Goal: Task Accomplishment & Management: Manage account settings

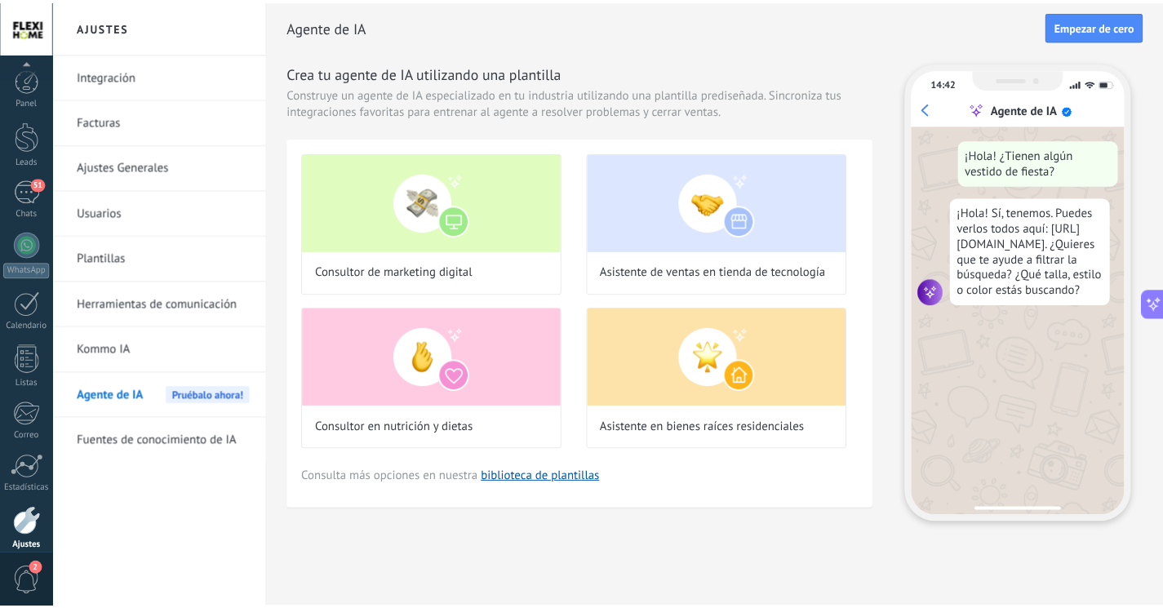
scroll to position [71, 0]
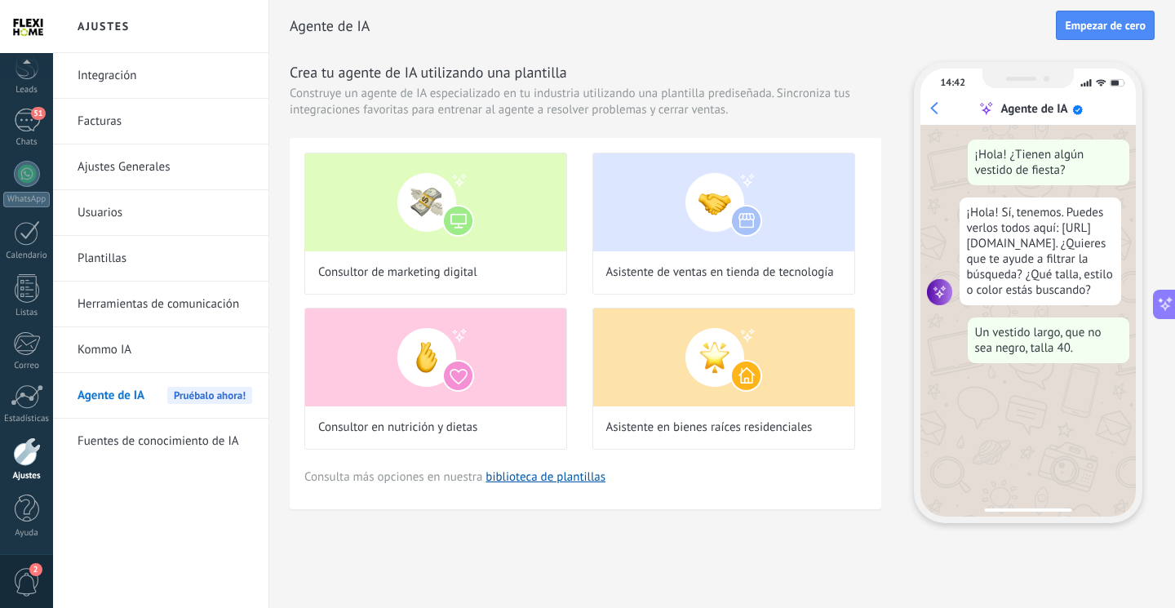
click at [26, 446] on div at bounding box center [27, 451] width 28 height 29
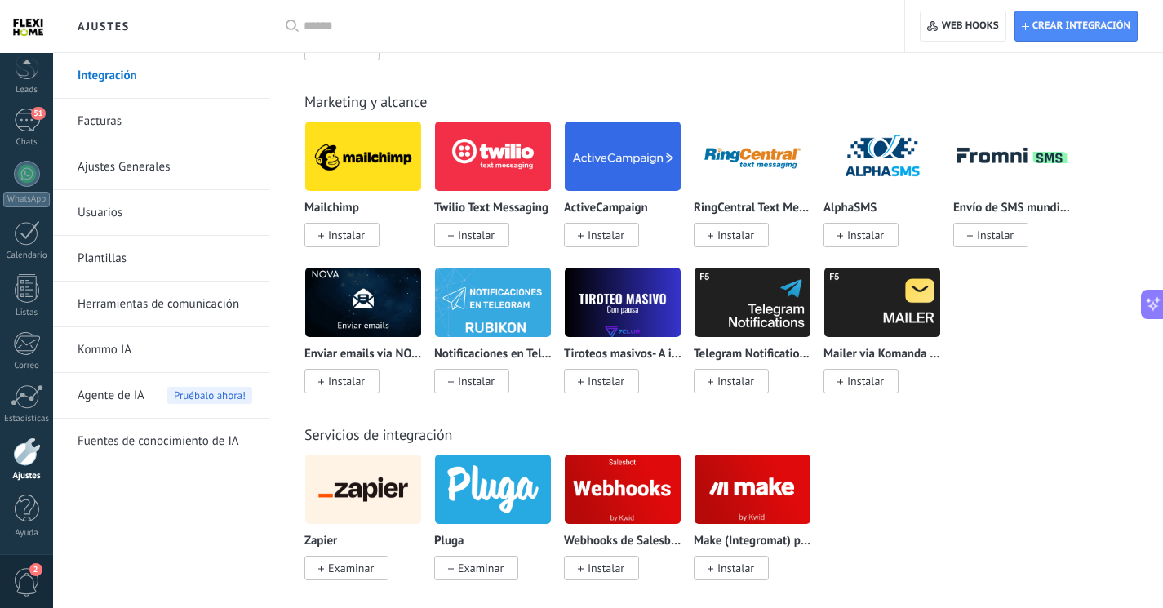
scroll to position [3427, 0]
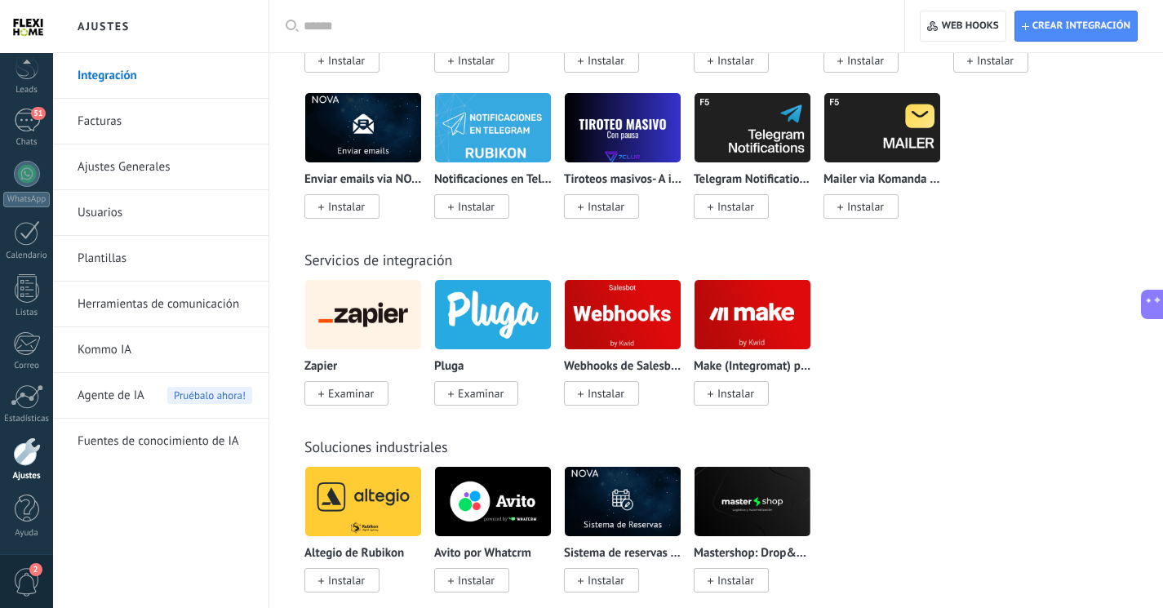
click at [42, 24] on div at bounding box center [26, 26] width 53 height 53
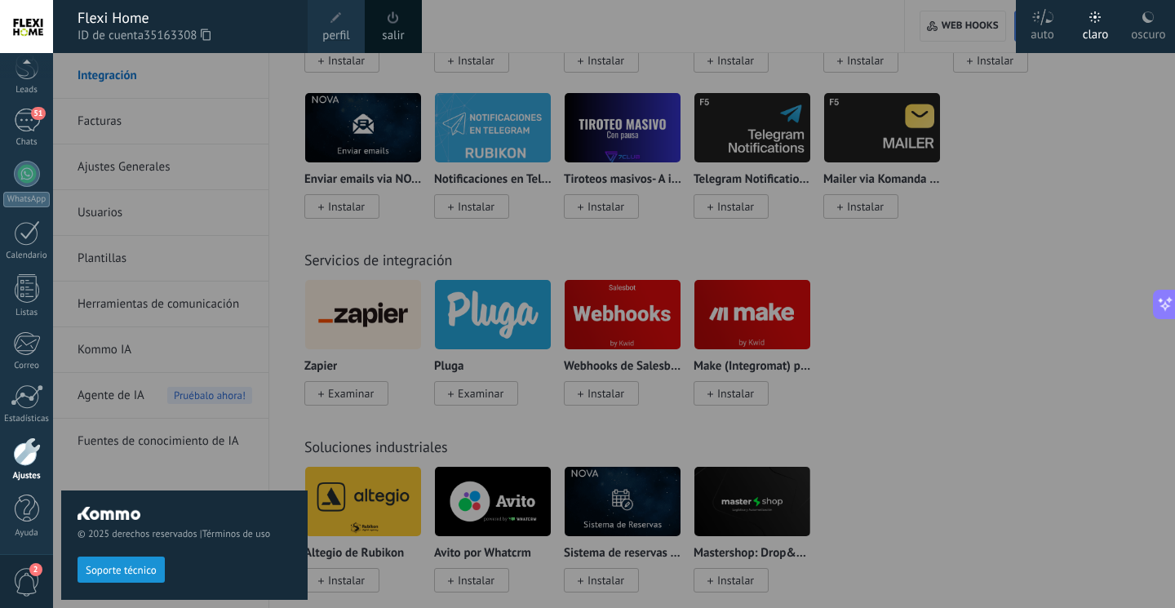
click at [337, 15] on span at bounding box center [335, 17] width 11 height 11
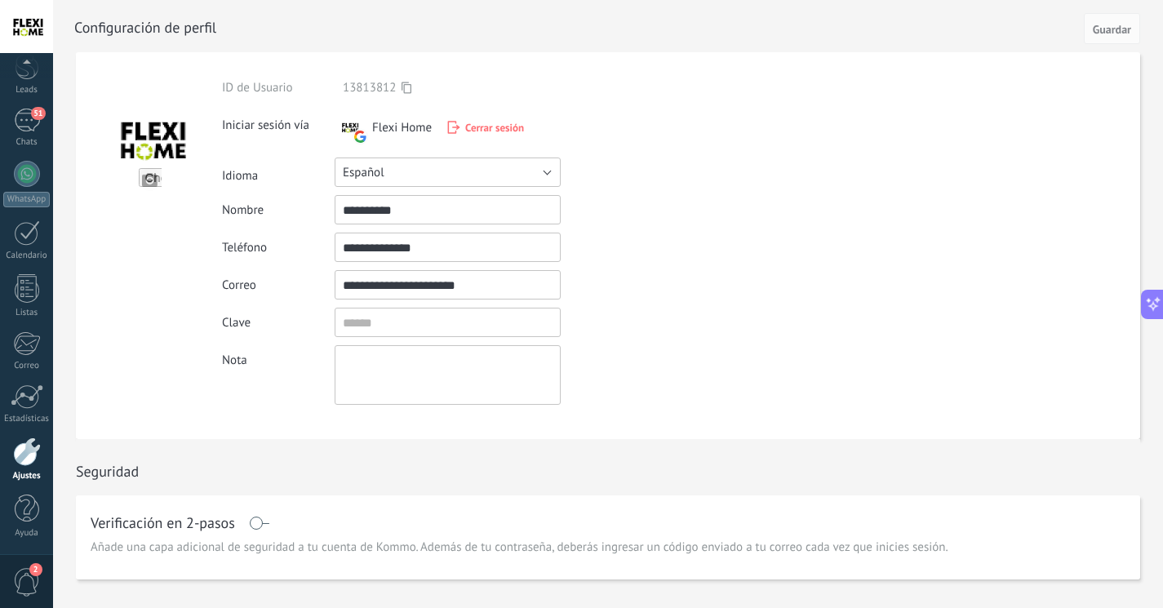
click at [426, 175] on button "Español" at bounding box center [448, 171] width 226 height 29
click at [426, 175] on span "Русский" at bounding box center [440, 173] width 230 height 16
click at [426, 175] on button "Русский" at bounding box center [448, 171] width 226 height 29
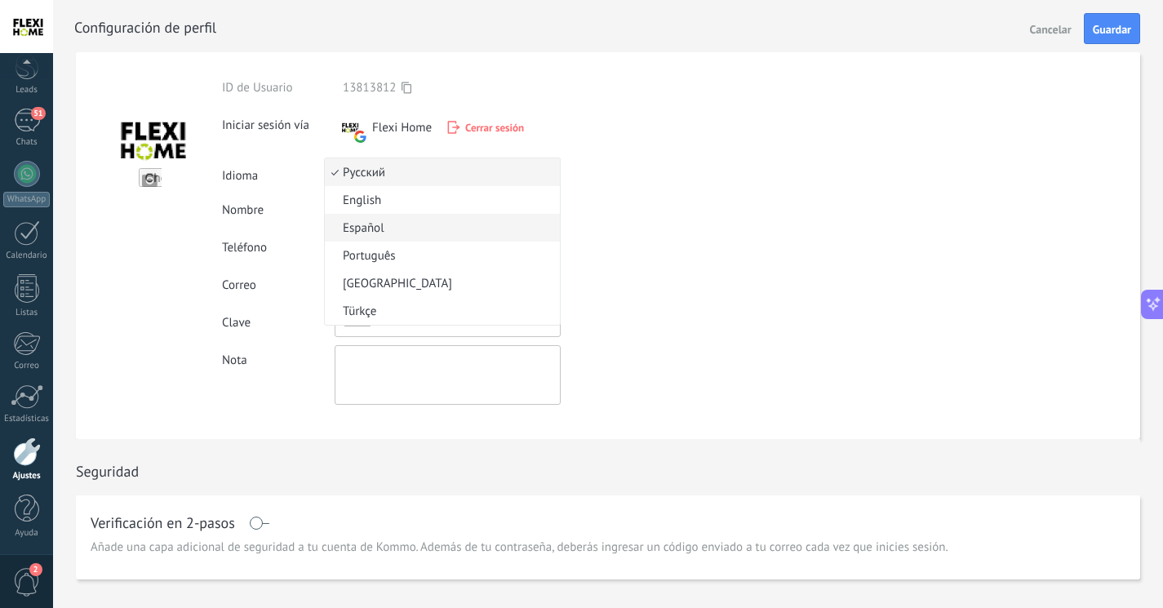
click at [405, 227] on span "Español" at bounding box center [440, 228] width 230 height 16
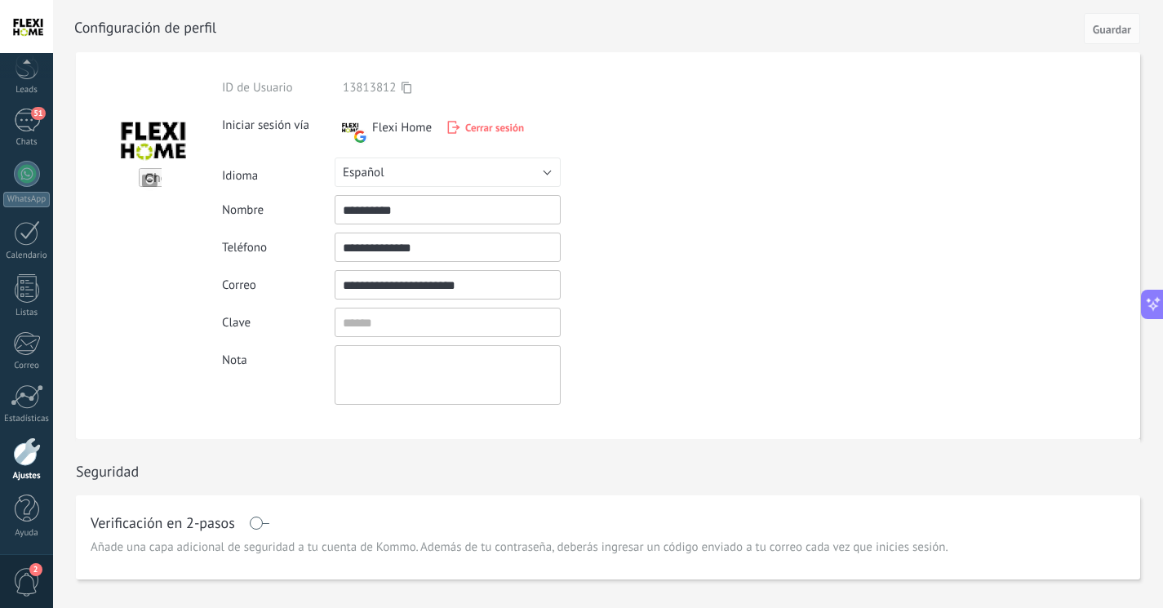
click at [149, 230] on div at bounding box center [149, 245] width 146 height 387
click at [35, 513] on div at bounding box center [27, 509] width 24 height 29
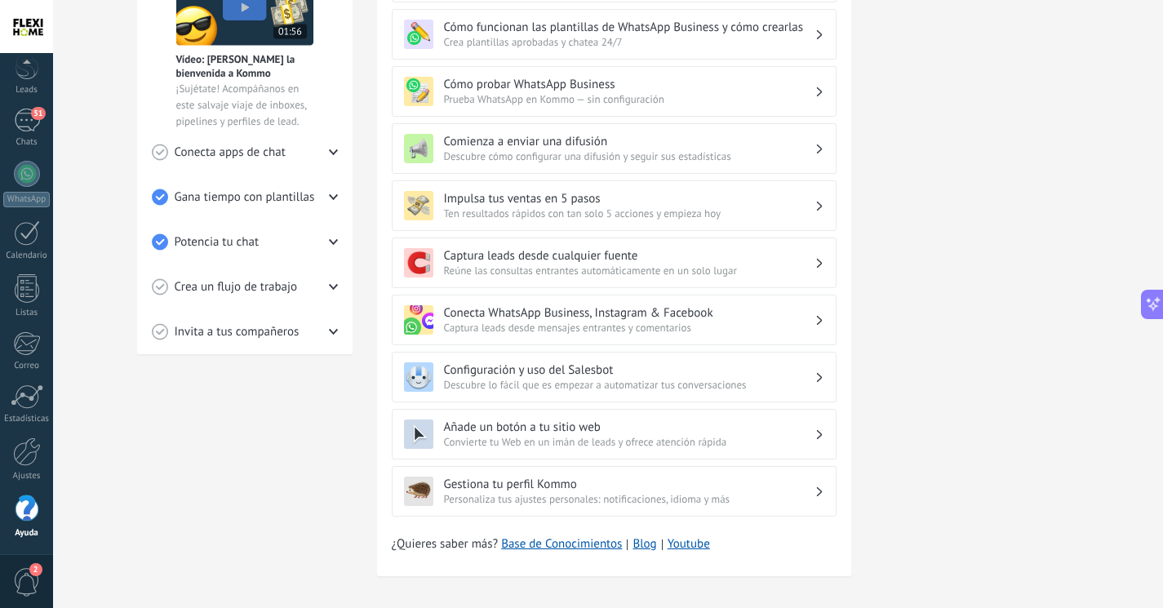
scroll to position [401, 0]
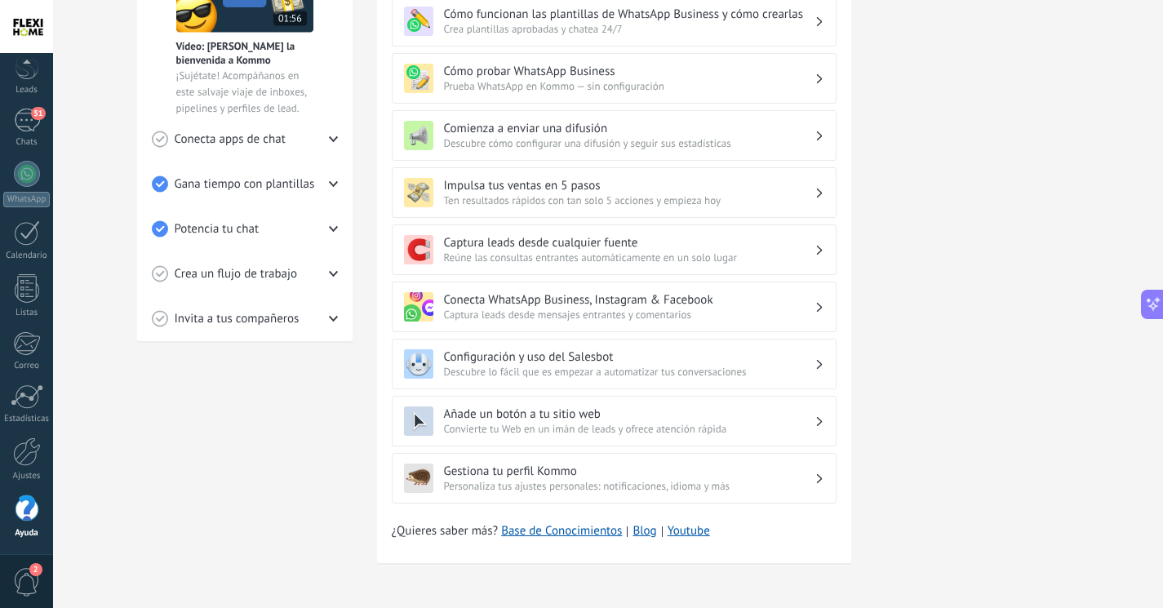
click at [479, 363] on h3 "Configuración y uso del Salesbot" at bounding box center [629, 357] width 370 height 16
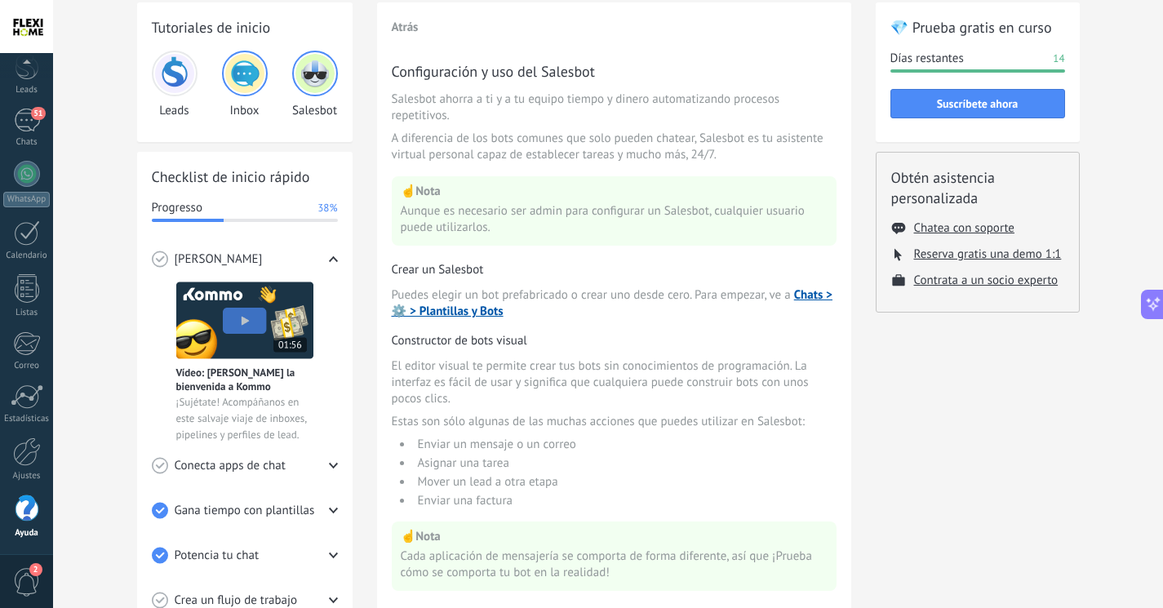
scroll to position [0, 0]
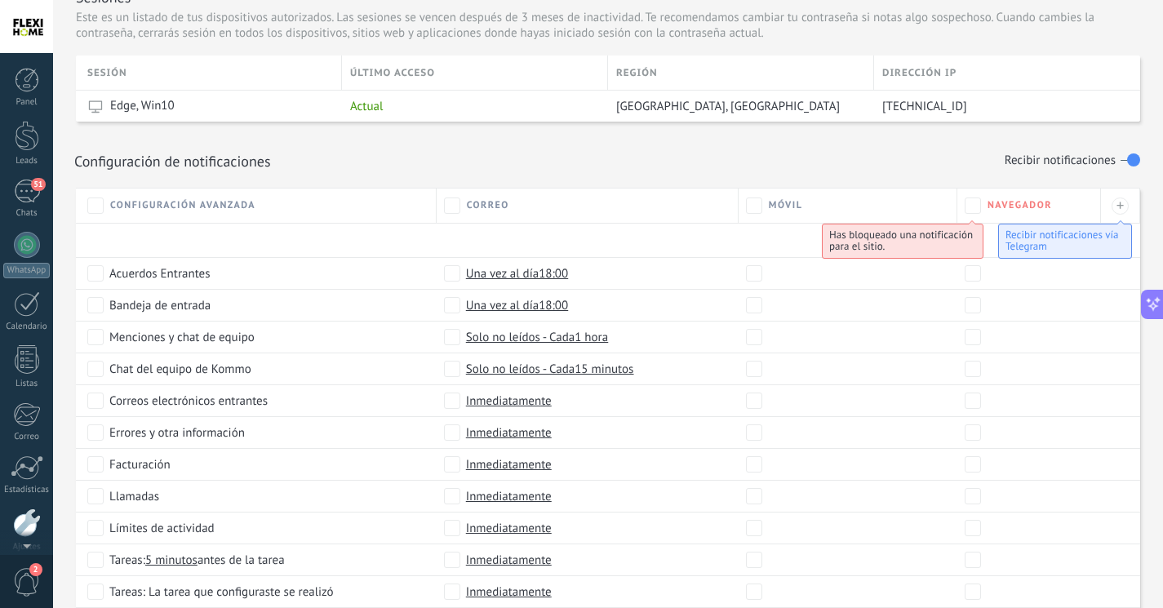
click at [22, 175] on div "Panel Leads 51 Chats WhatsApp Clientes" at bounding box center [26, 347] width 53 height 558
click at [29, 189] on div "51" at bounding box center [27, 192] width 26 height 24
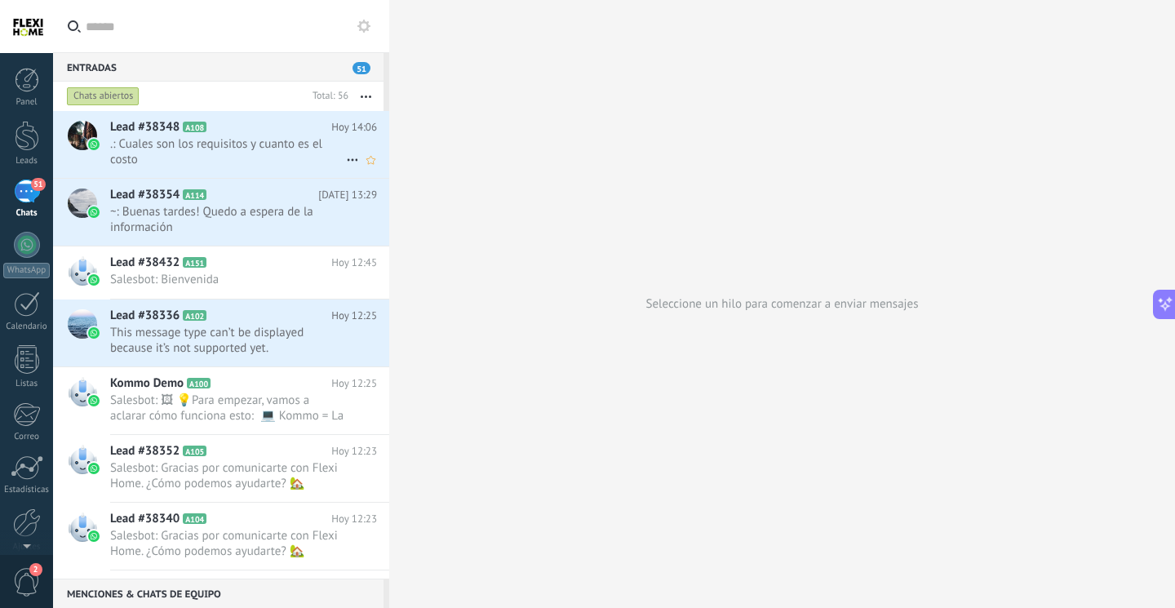
click at [237, 132] on h2 "Lead #38348 A108" at bounding box center [220, 127] width 221 height 16
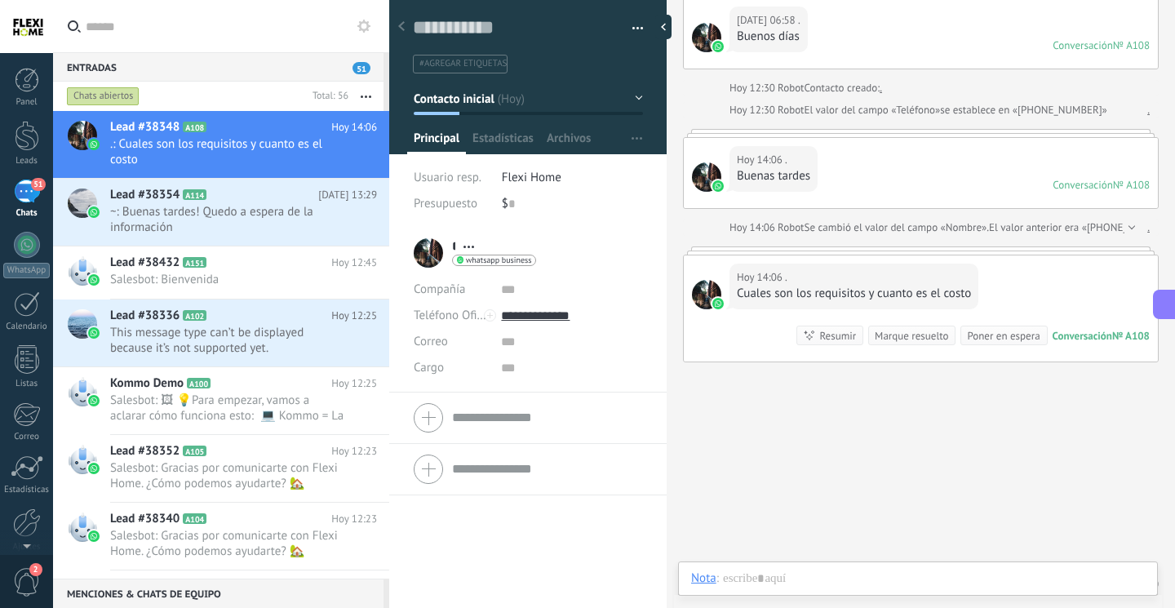
scroll to position [24, 0]
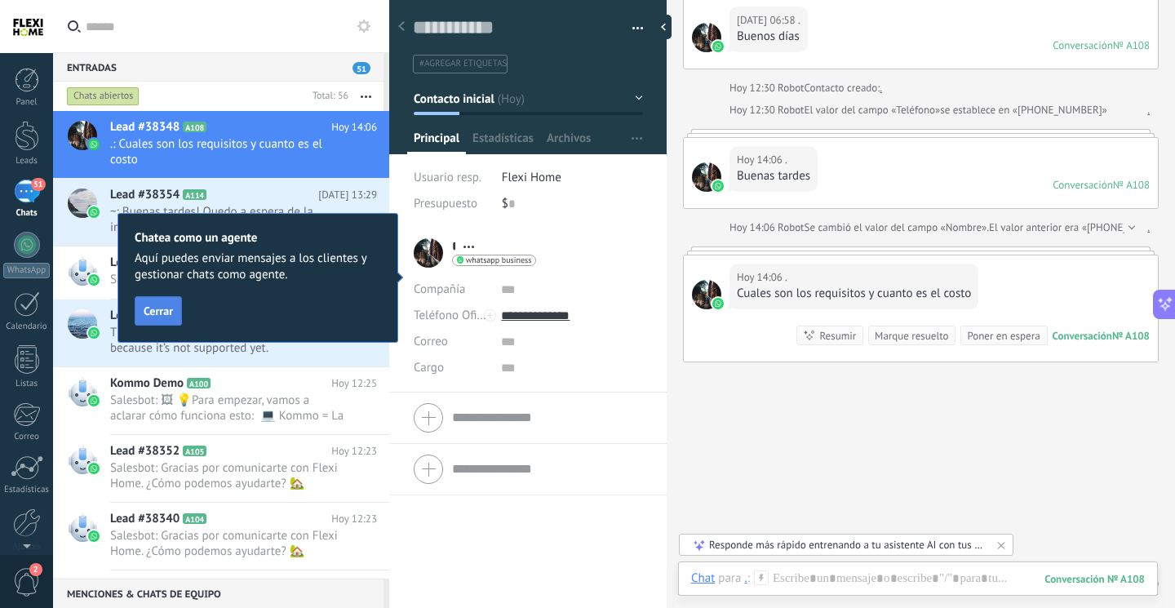
click at [143, 309] on button "Cerrar" at bounding box center [158, 310] width 47 height 29
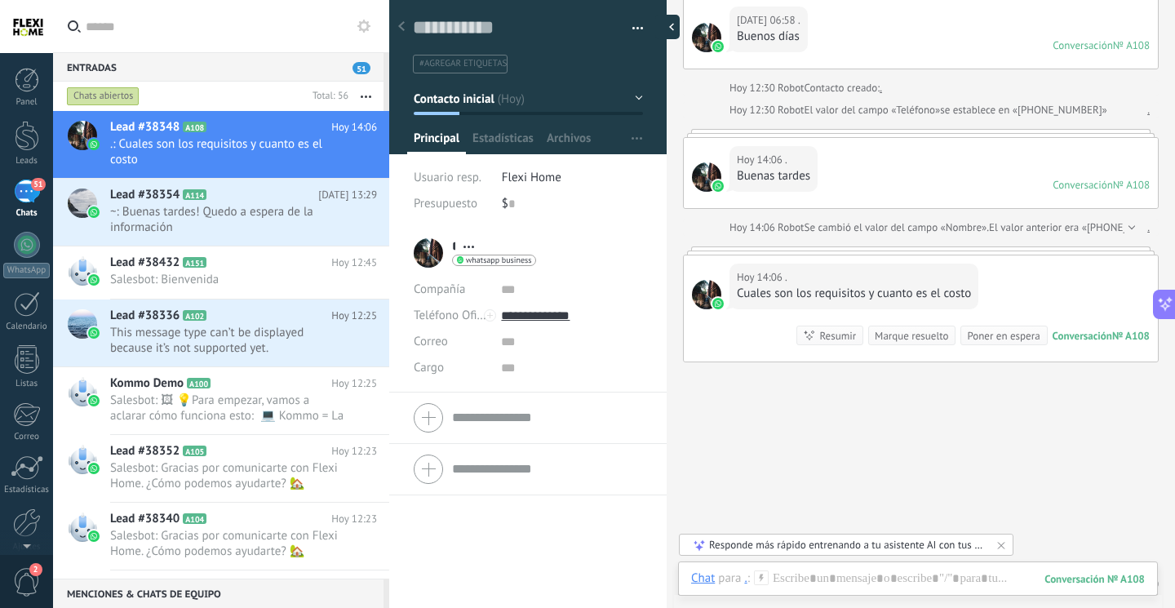
click at [660, 27] on div at bounding box center [667, 27] width 24 height 24
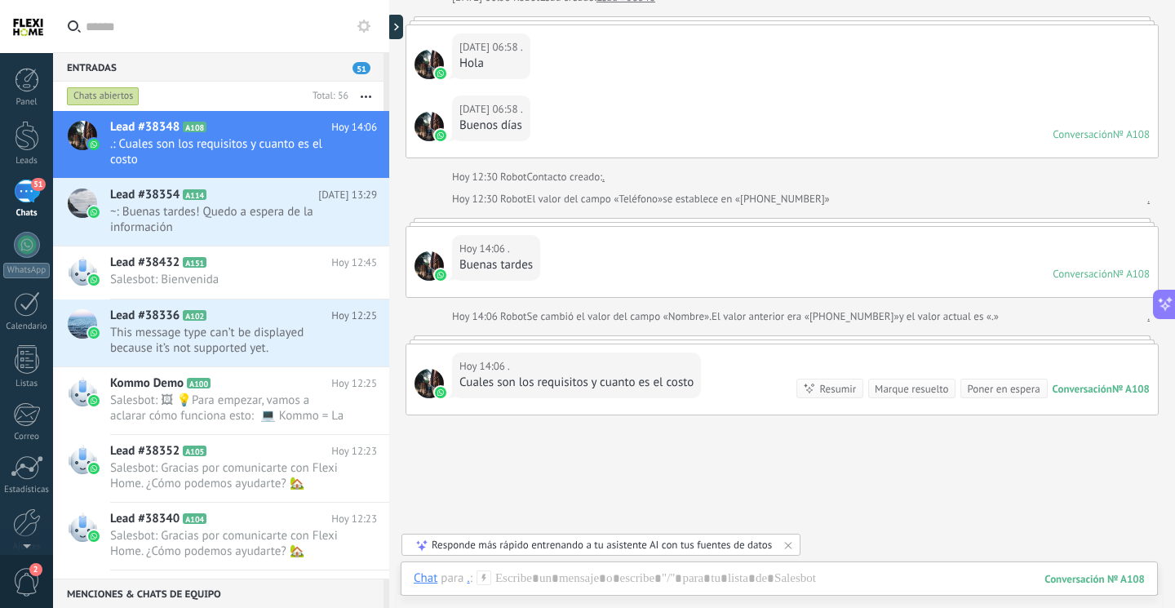
scroll to position [190, 0]
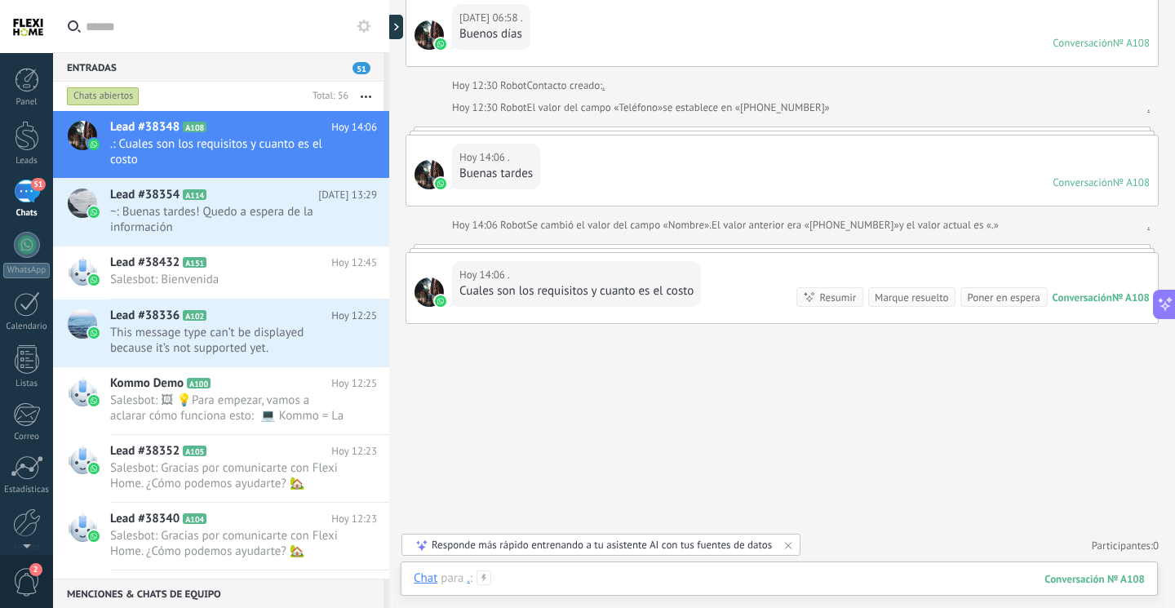
click at [515, 578] on div at bounding box center [779, 594] width 731 height 49
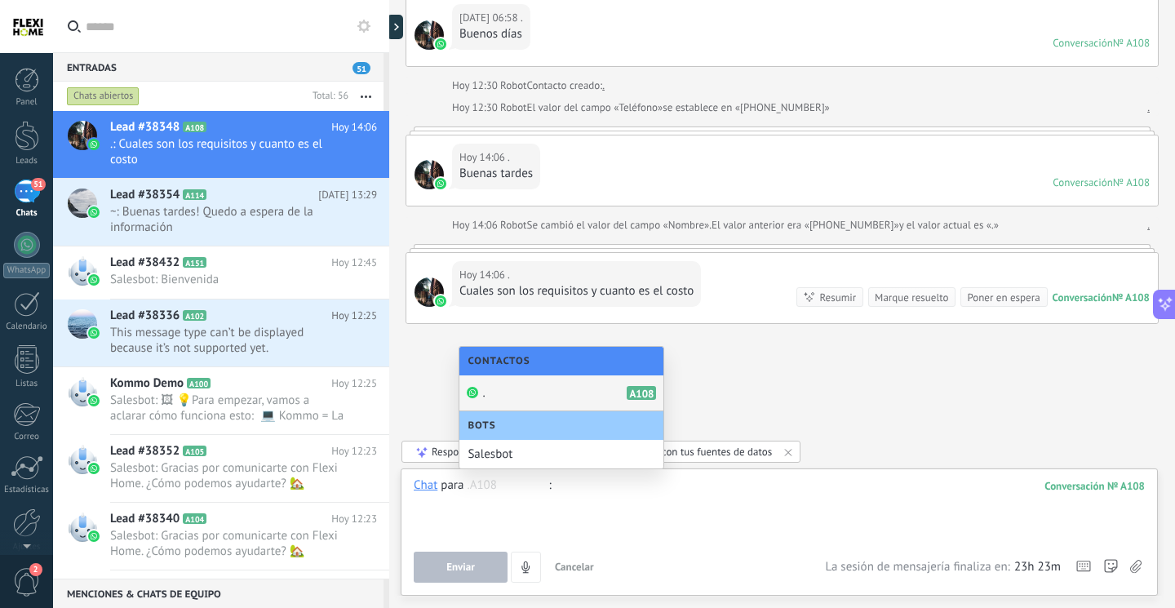
type input "*"
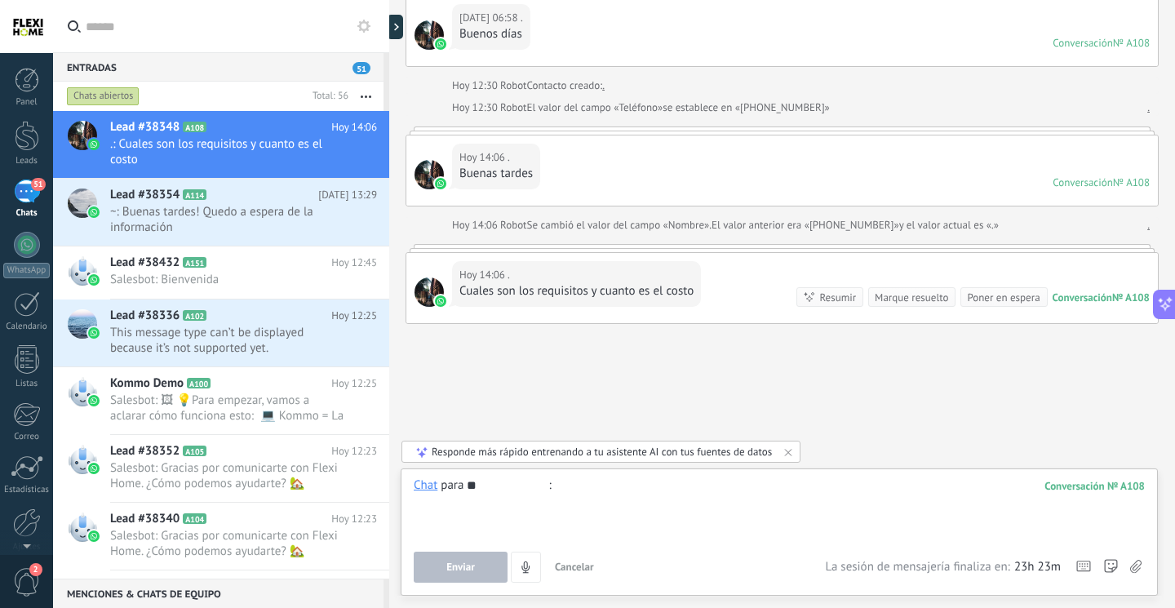
type input "*"
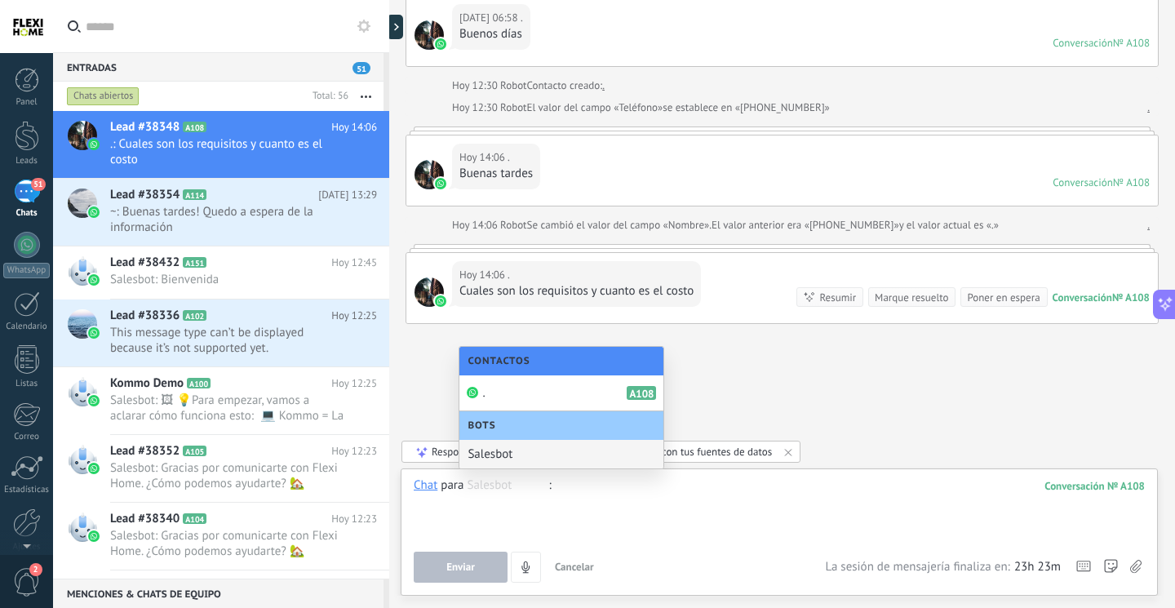
click at [476, 524] on div at bounding box center [779, 508] width 731 height 62
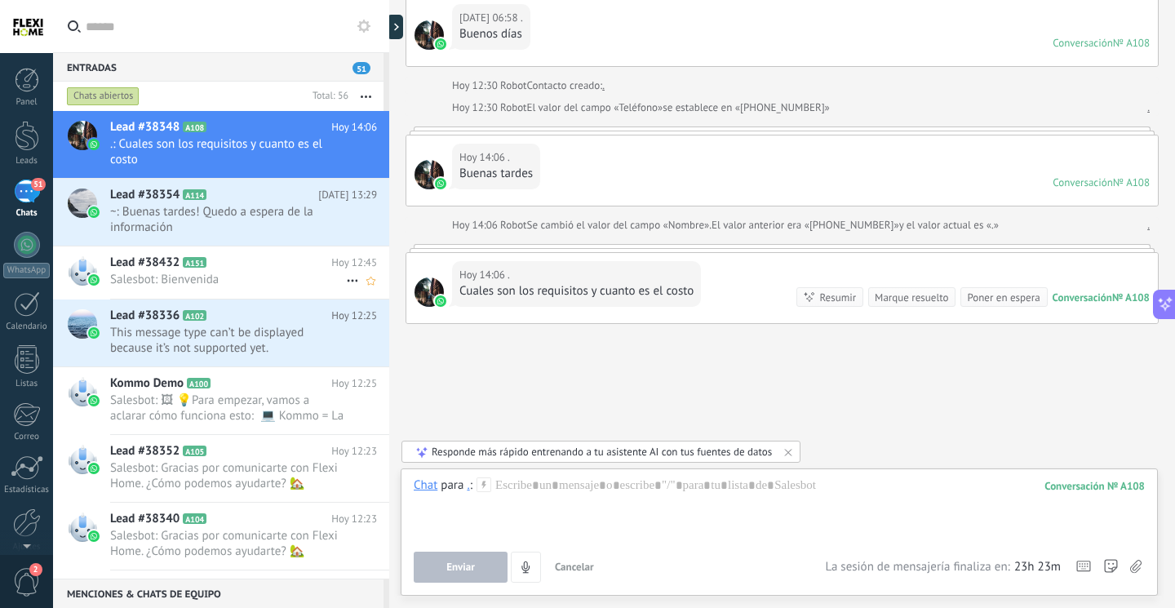
click at [184, 273] on span "Salesbot: Bienvenida" at bounding box center [228, 280] width 236 height 16
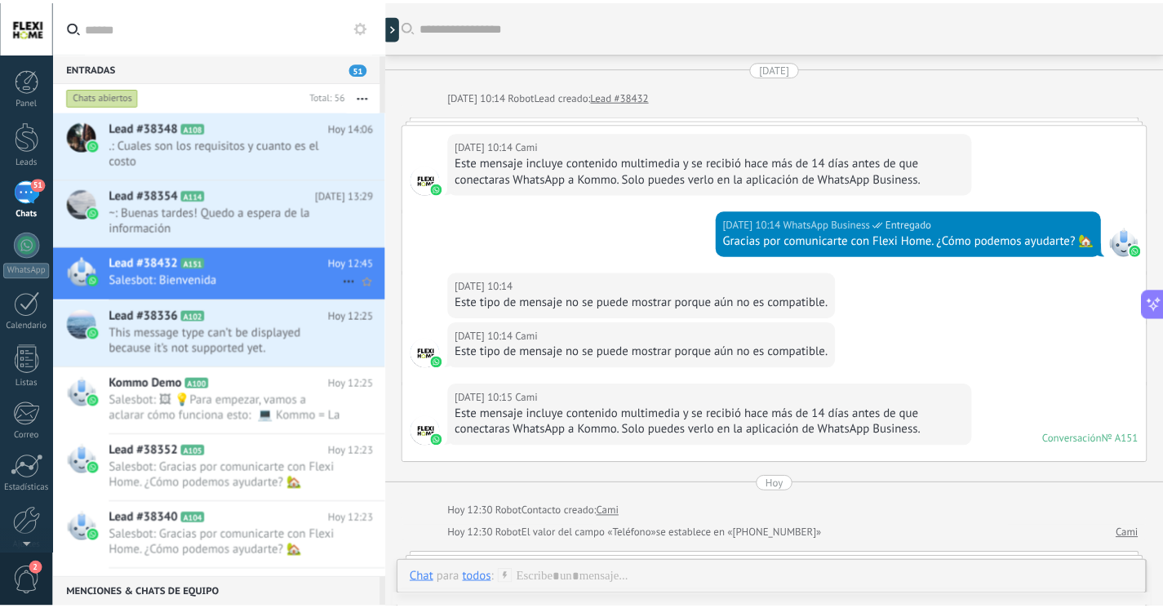
scroll to position [537, 0]
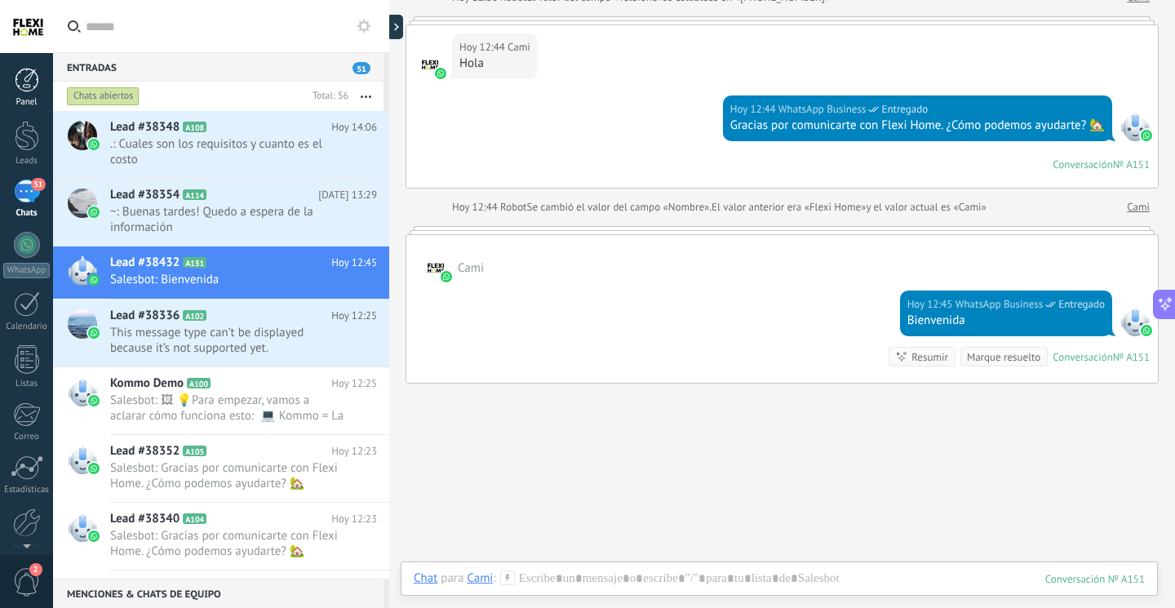
click at [14, 86] on link "Panel" at bounding box center [26, 88] width 53 height 40
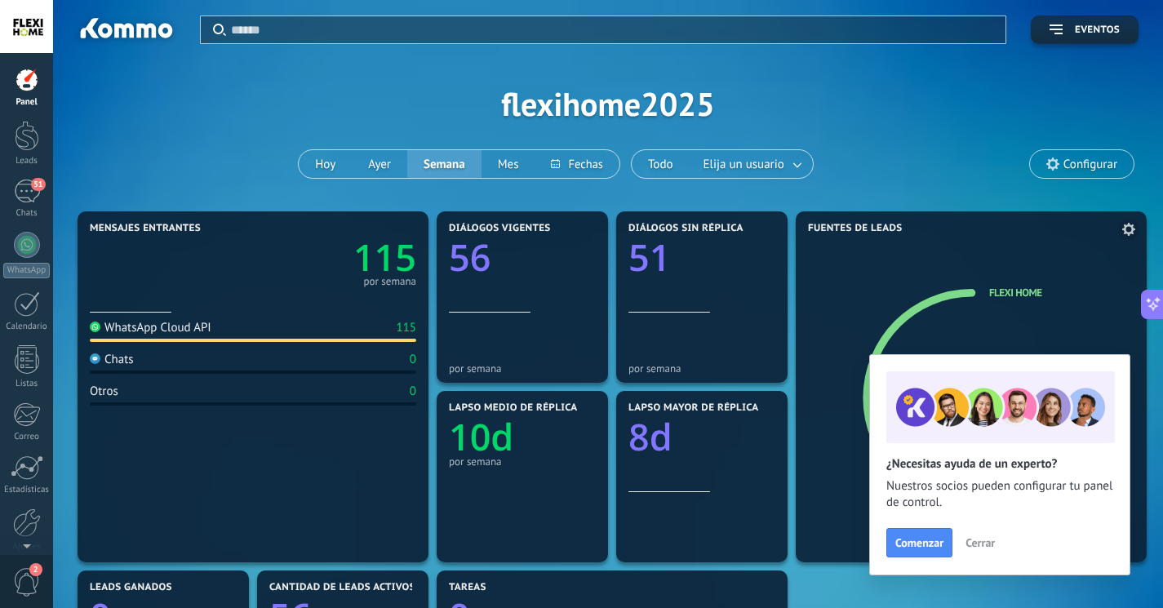
click at [969, 543] on span "Cerrar" at bounding box center [979, 542] width 29 height 11
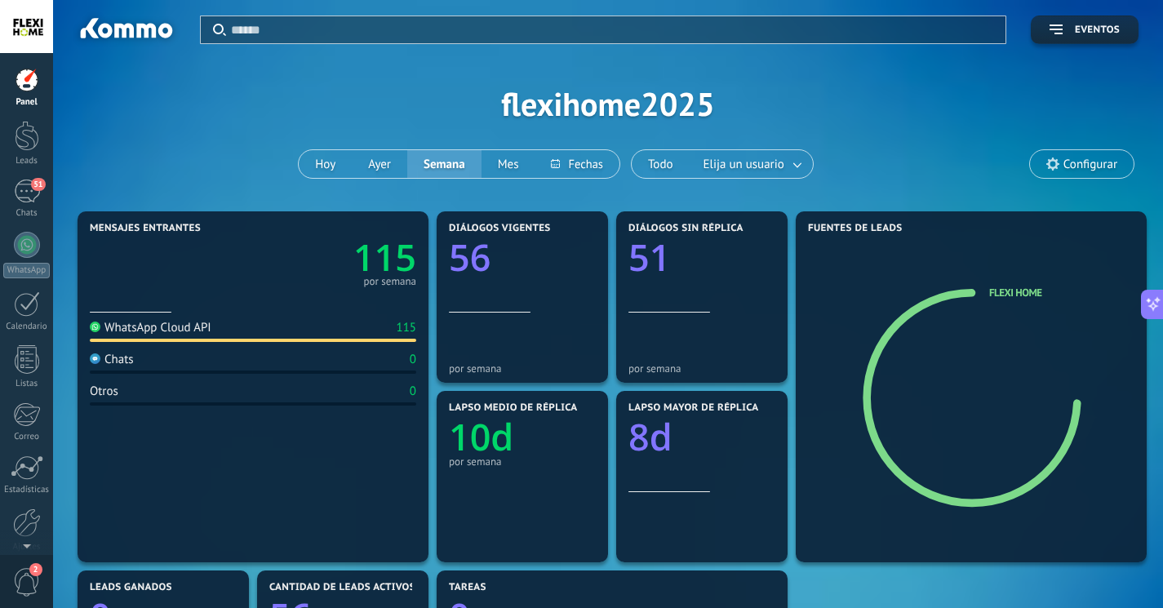
click at [39, 31] on div at bounding box center [26, 26] width 53 height 53
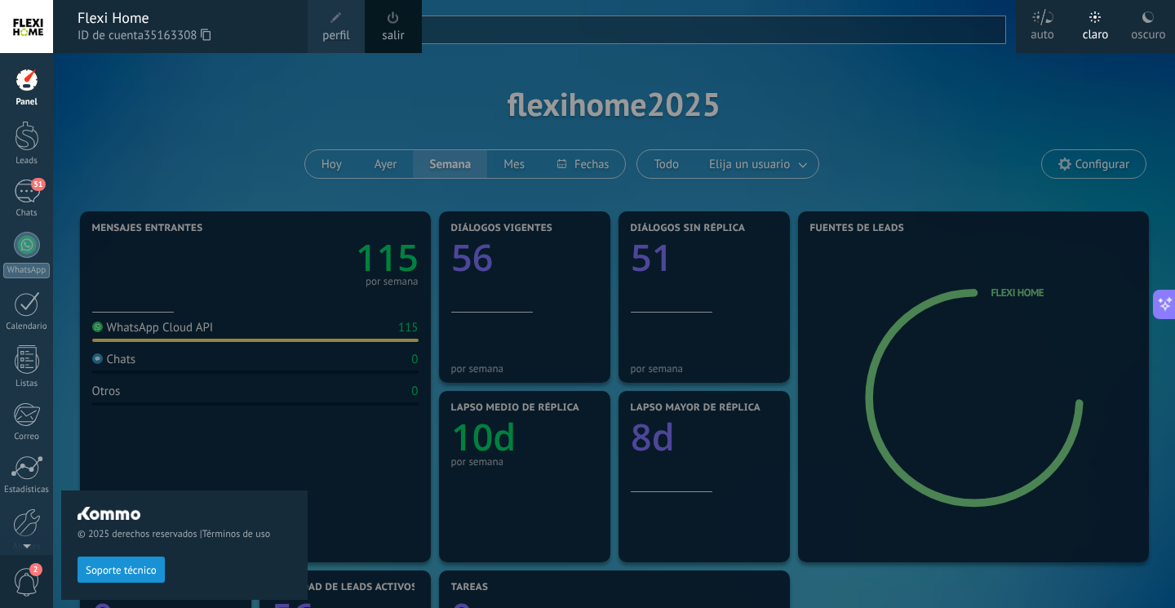
click at [136, 29] on span "ID de cuenta 35163308" at bounding box center [185, 36] width 214 height 18
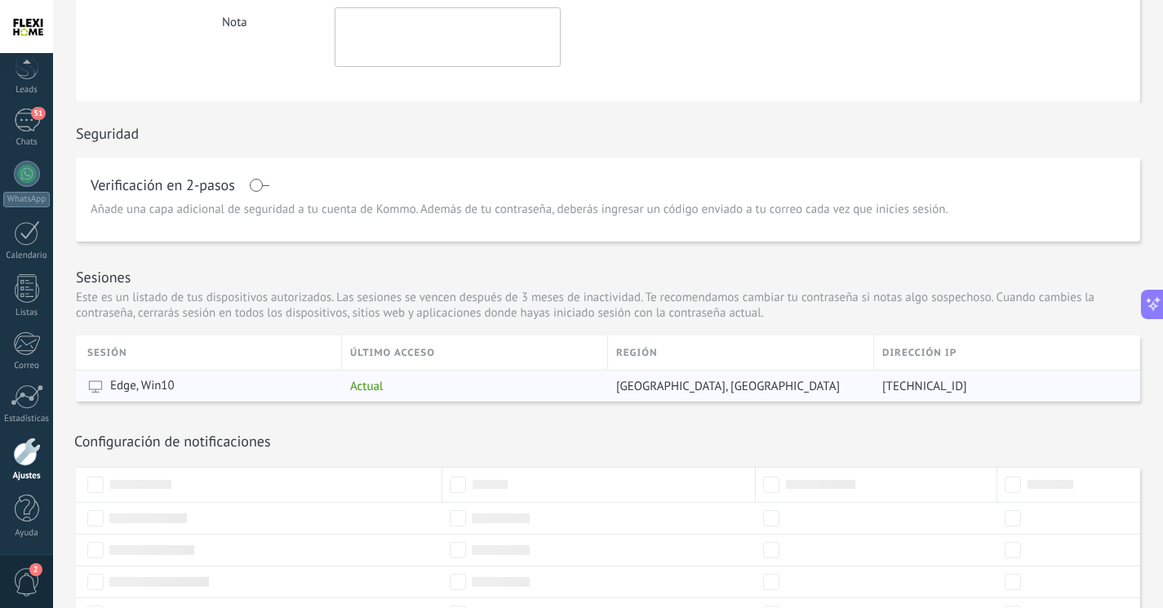
scroll to position [455, 0]
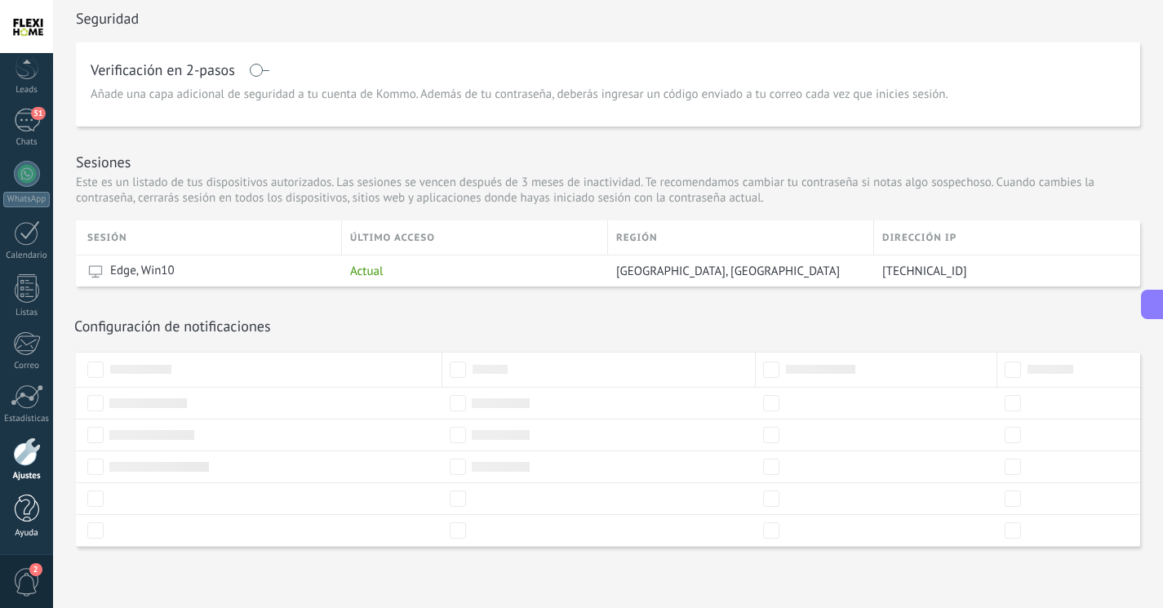
click at [29, 515] on div at bounding box center [27, 509] width 24 height 29
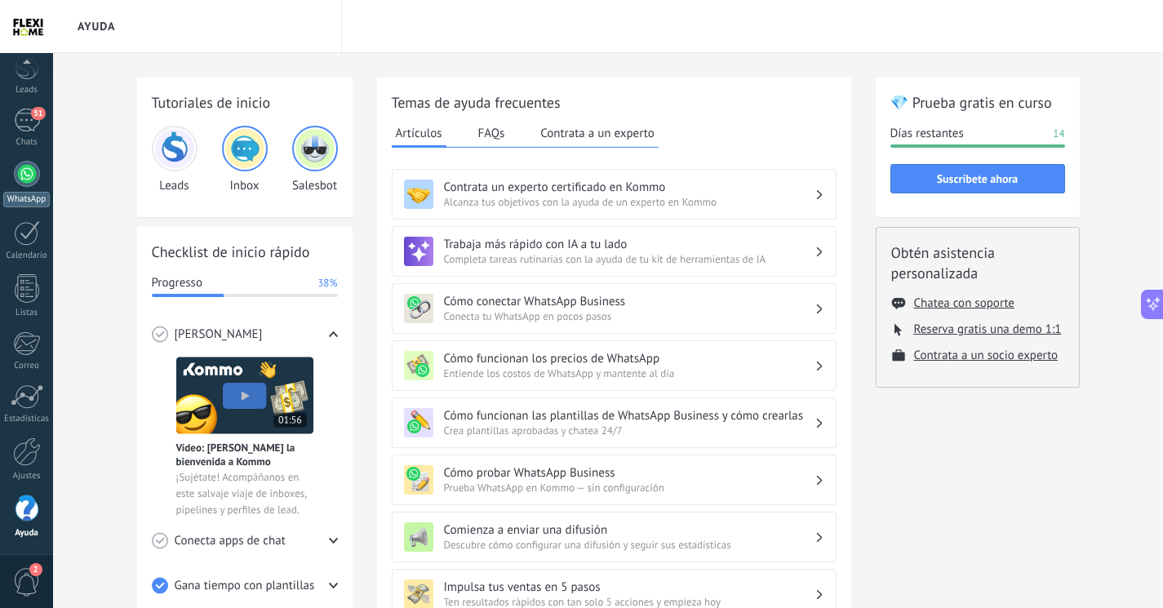
click at [29, 171] on div at bounding box center [27, 174] width 26 height 26
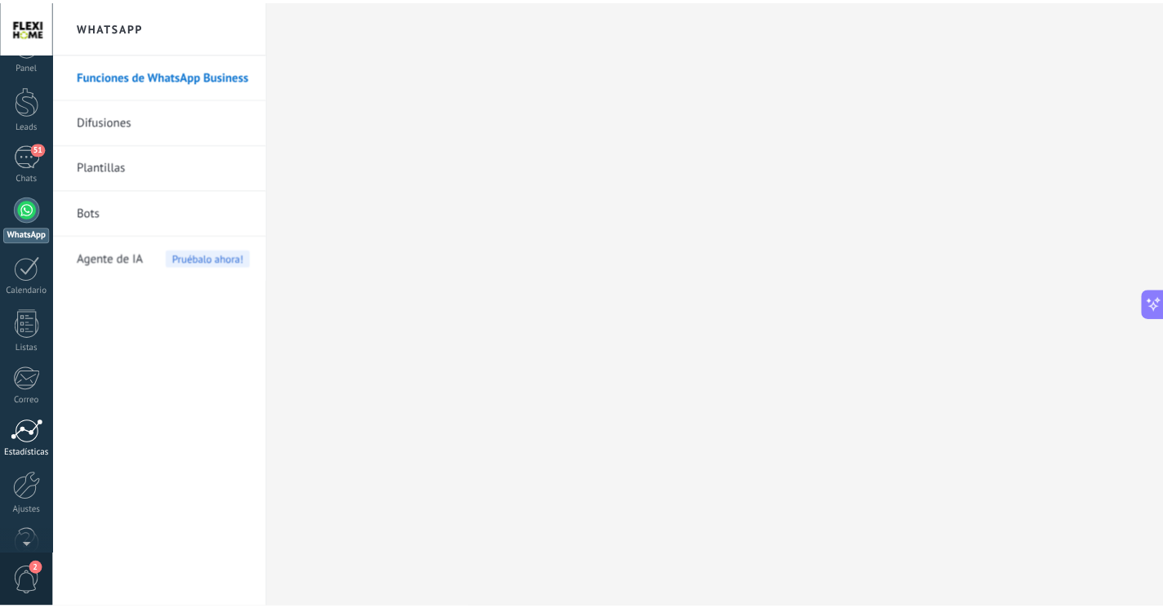
scroll to position [71, 0]
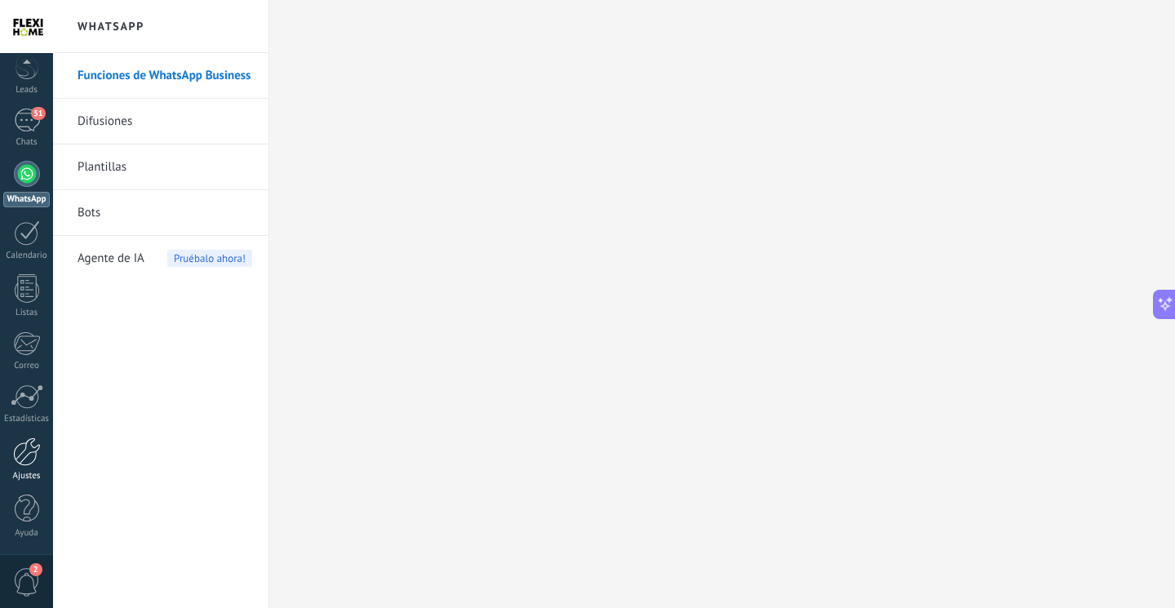
click at [8, 453] on link "Ajustes" at bounding box center [26, 459] width 53 height 44
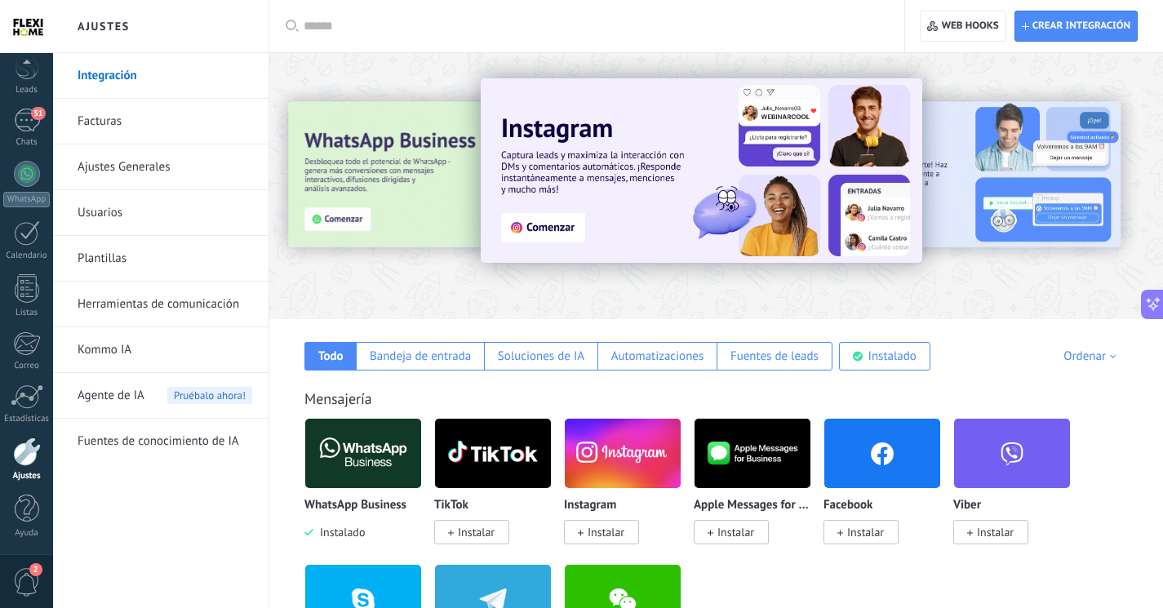
click at [360, 481] on img at bounding box center [363, 453] width 116 height 79
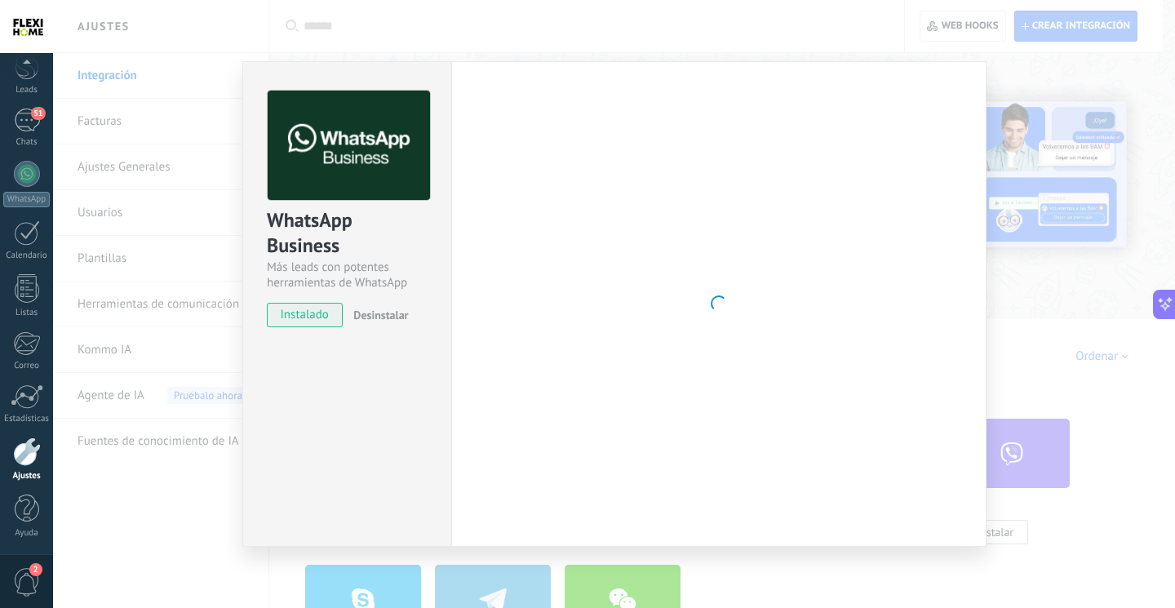
click at [385, 308] on button "Desinstalar" at bounding box center [377, 315] width 61 height 24
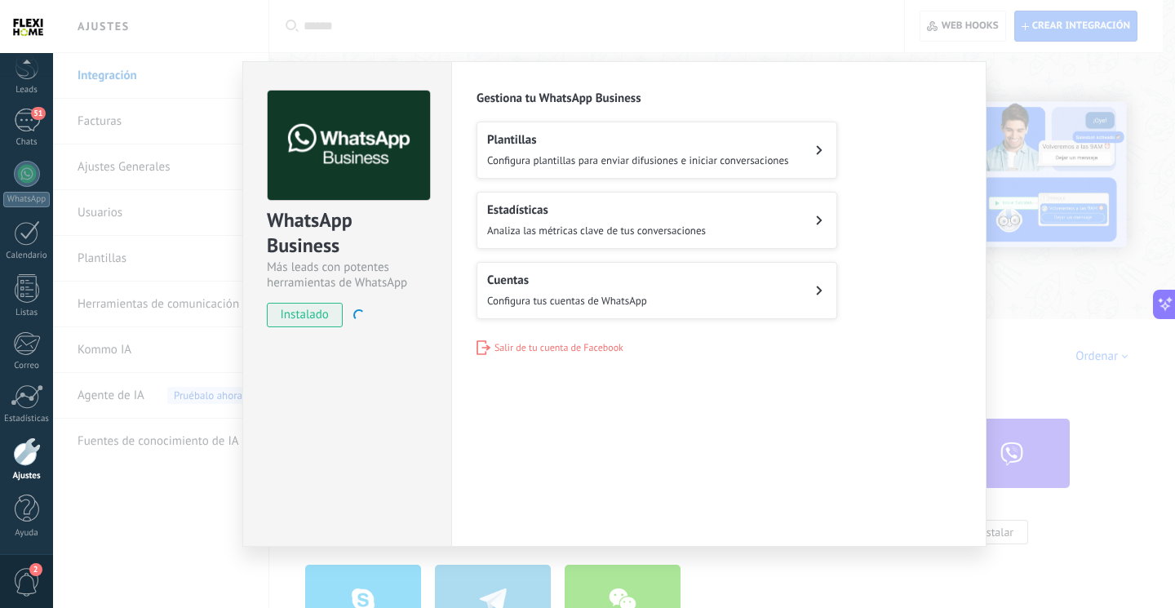
click at [495, 345] on span "Salir de tu cuenta de Facebook" at bounding box center [559, 348] width 129 height 12
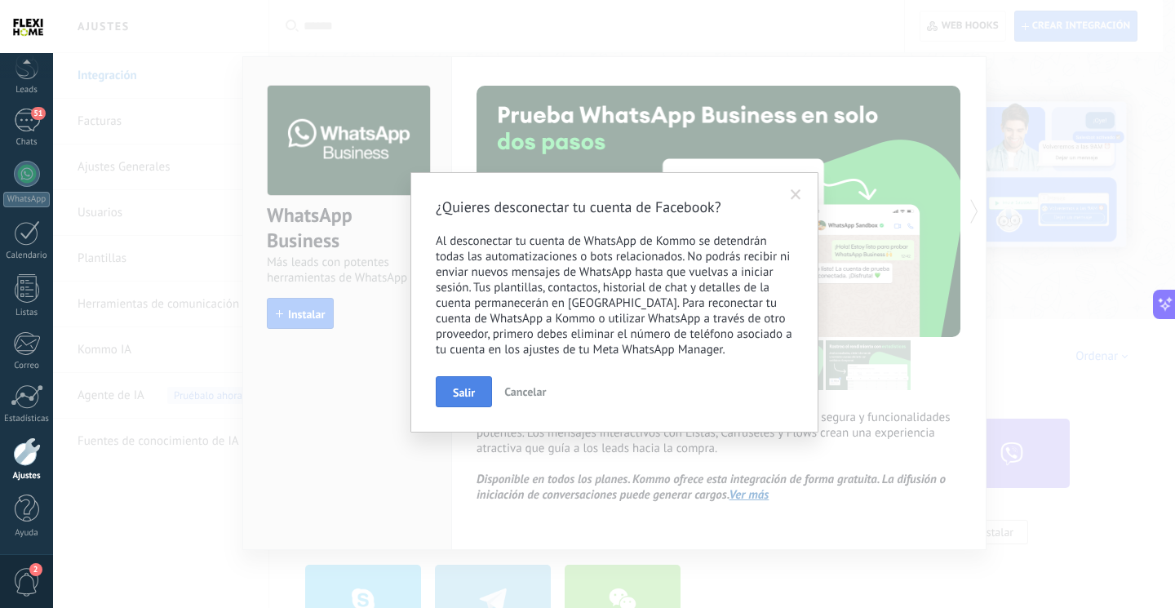
click at [472, 386] on button "Salir" at bounding box center [464, 391] width 56 height 31
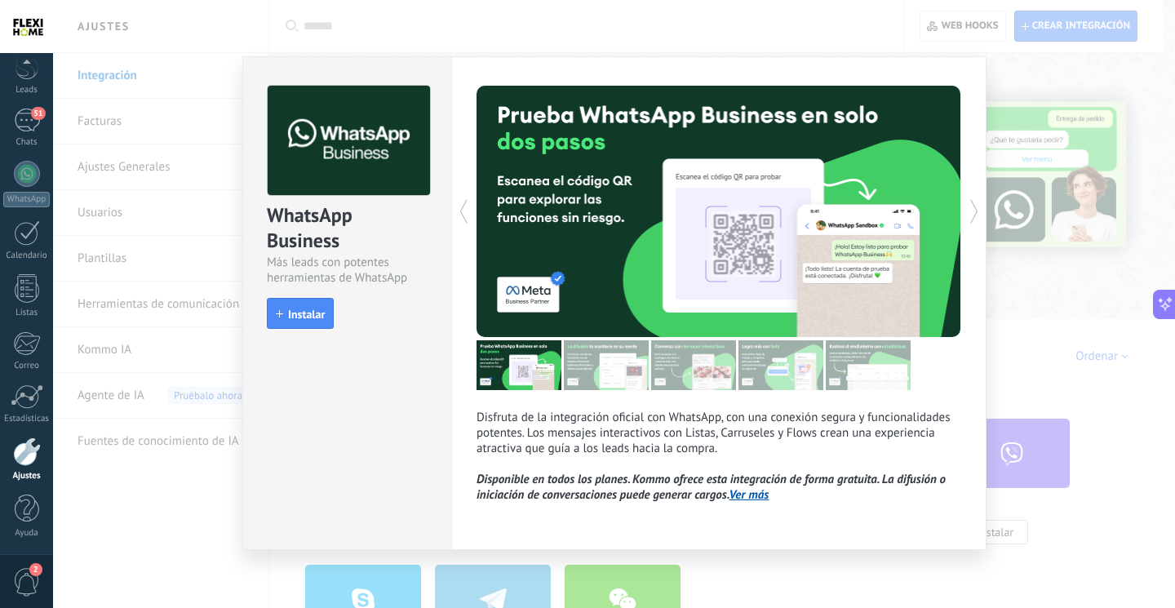
click at [1046, 307] on div "WhatsApp Business Más leads con potentes herramientas de WhatsApp install Insta…" at bounding box center [614, 304] width 1122 height 608
